Goal: Obtain resource: Download file/media

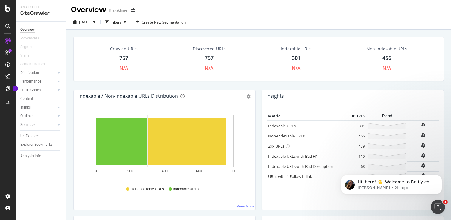
click at [387, 57] on div "456" at bounding box center [386, 58] width 9 height 8
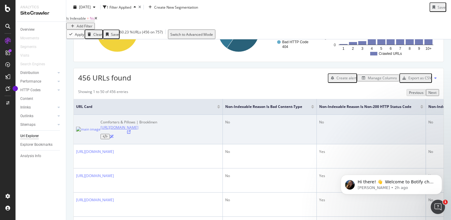
click at [138, 130] on link "[URL][DOMAIN_NAME]" at bounding box center [120, 127] width 38 height 5
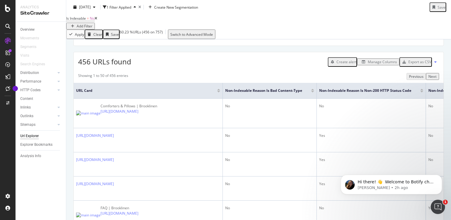
click at [412, 64] on div "Export as CSV" at bounding box center [419, 61] width 23 height 5
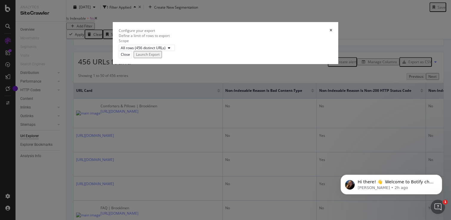
click at [160, 57] on div "Launch Export" at bounding box center [148, 54] width 24 height 5
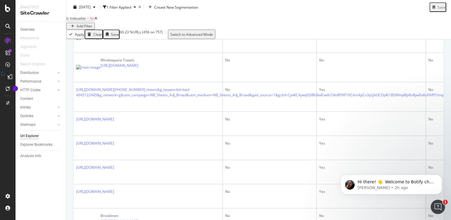
scroll to position [380, 0]
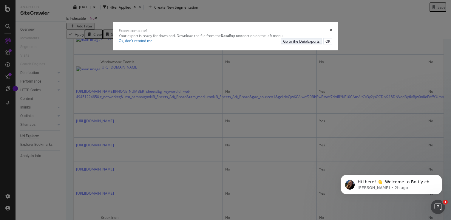
click at [297, 44] on div "Go to the DataExports" at bounding box center [301, 41] width 37 height 5
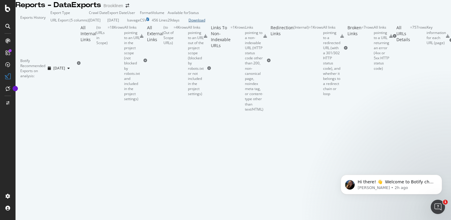
click at [205, 23] on div "Download" at bounding box center [196, 20] width 17 height 5
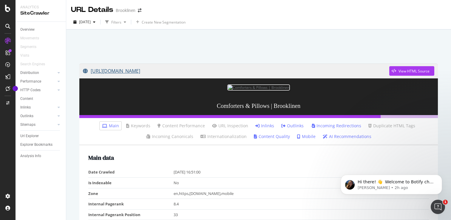
click at [198, 69] on link "[URL][DOMAIN_NAME]" at bounding box center [236, 71] width 306 height 15
